Goal: Obtain resource: Obtain resource

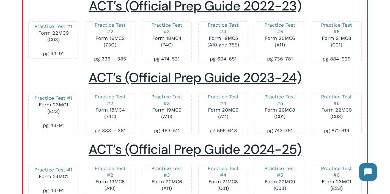
scroll to position [804, 0]
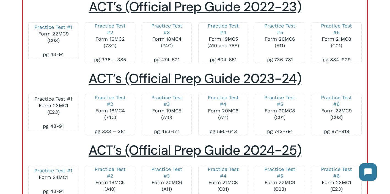
click at [67, 98] on link "Practice Test #1" at bounding box center [53, 99] width 38 height 6
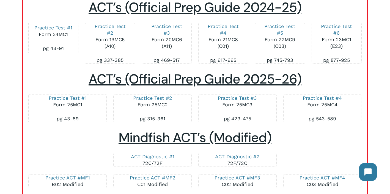
scroll to position [948, 0]
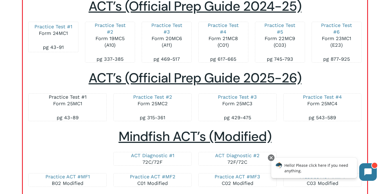
click at [63, 97] on link "Practice Test #1" at bounding box center [68, 97] width 38 height 6
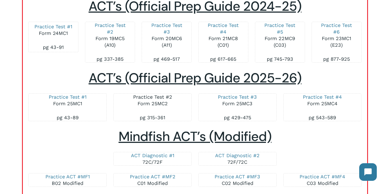
click at [145, 96] on link "Practice Test #2" at bounding box center [152, 97] width 39 height 6
